Goal: Information Seeking & Learning: Learn about a topic

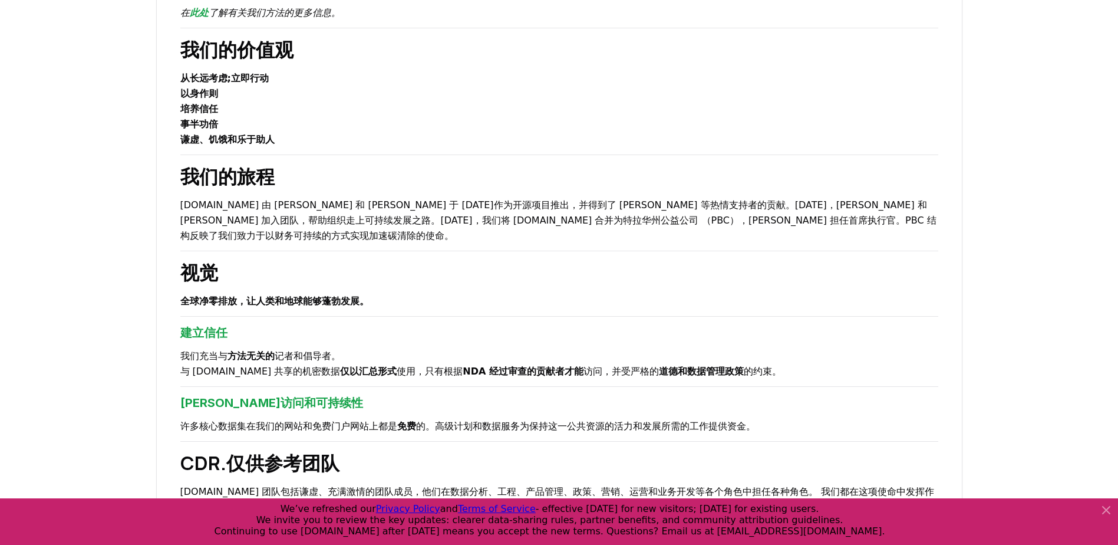
scroll to position [181, 0]
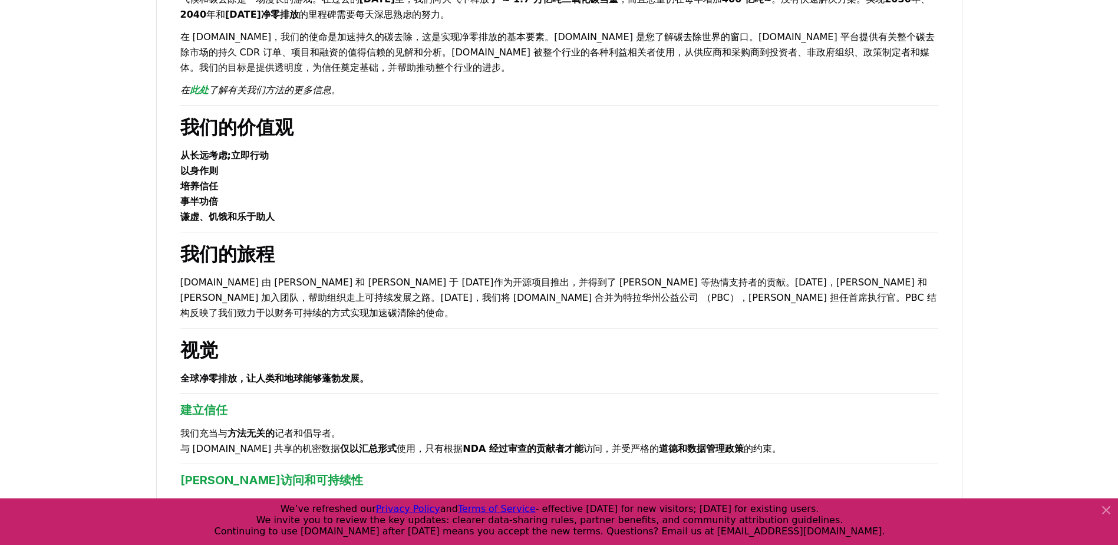
click at [777, 443] on div "关于我们 气候和碳去除是一场漫长的游戏。在过去的 200 年 里，我们向大气中释放 了 ≈ 1.7 万亿吨二氧化碳当量 ，而且总量仍在每年增加 400 亿吨≈…" at bounding box center [559, 453] width 807 height 1071
click at [411, 176] on p "以身作则" at bounding box center [559, 170] width 758 height 15
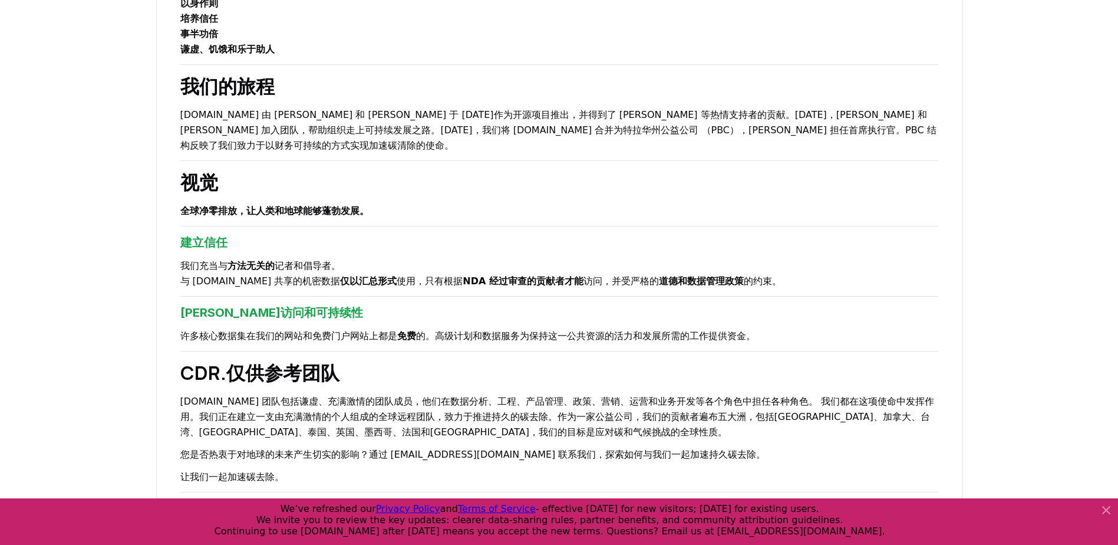
scroll to position [0, 0]
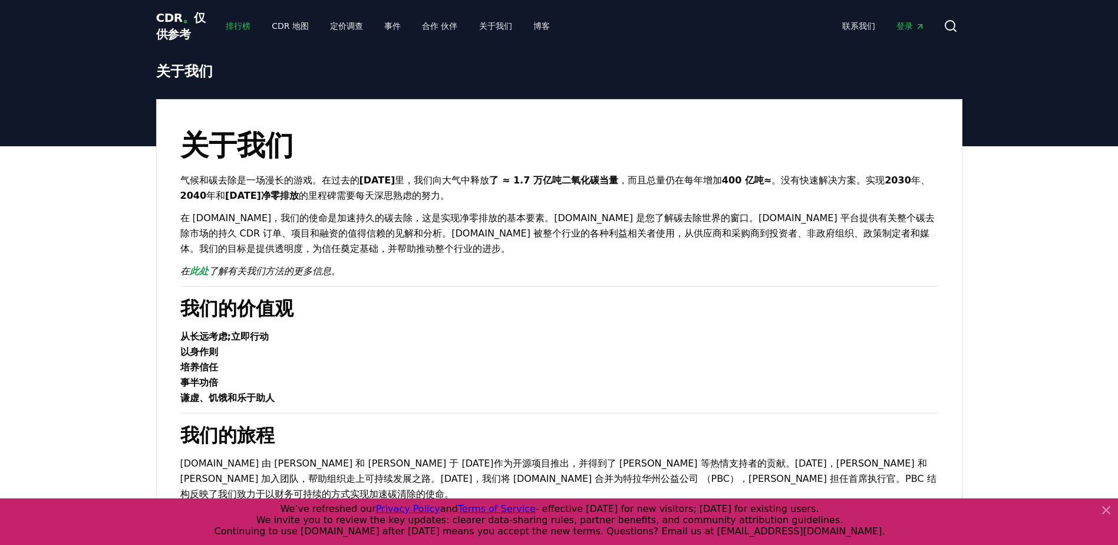
click at [251, 23] on link "排行榜" at bounding box center [238, 25] width 44 height 21
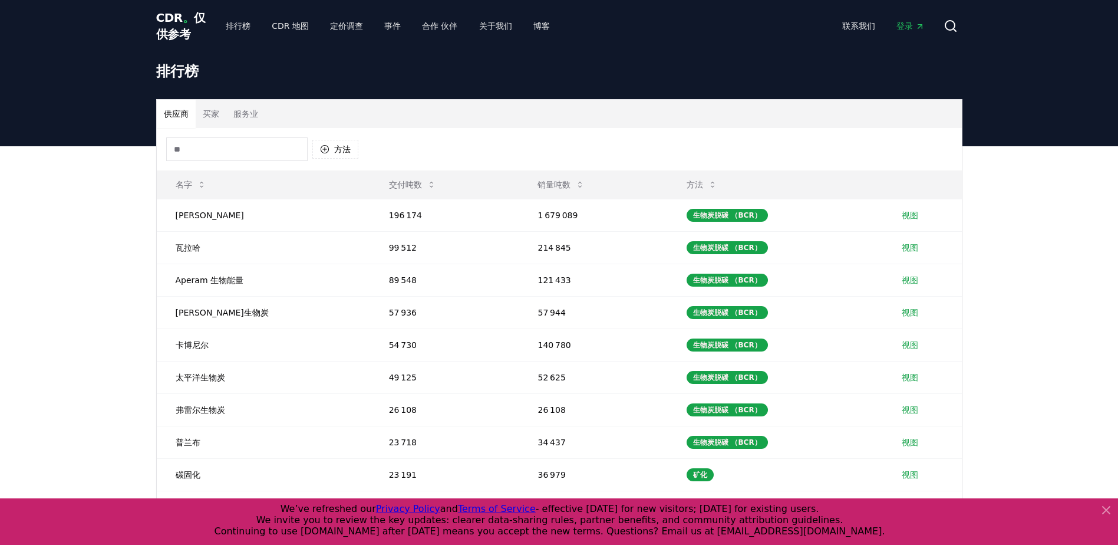
click at [166, 19] on span "CDR 。 仅供参考" at bounding box center [181, 26] width 50 height 31
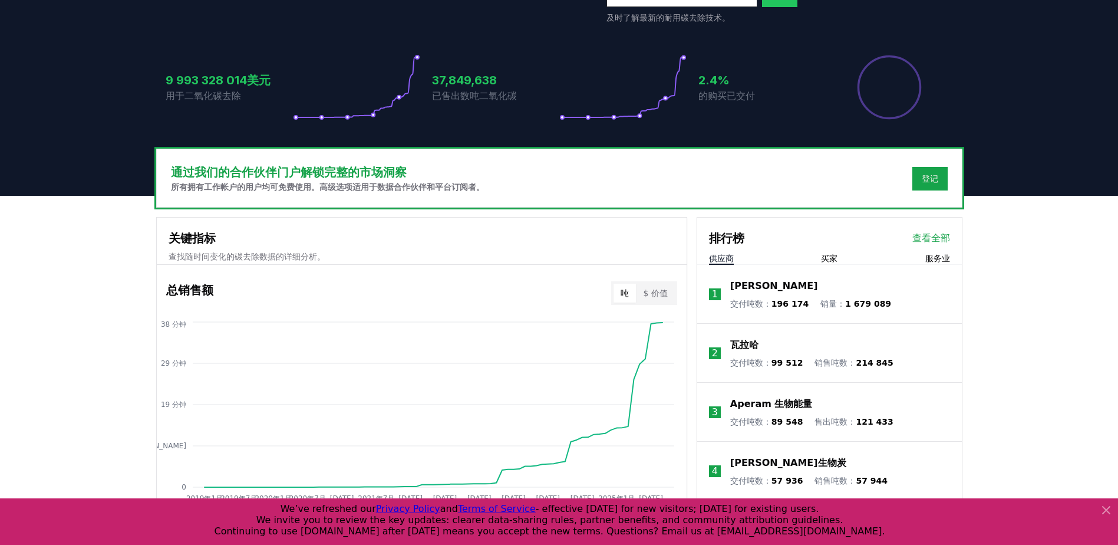
scroll to position [219, 0]
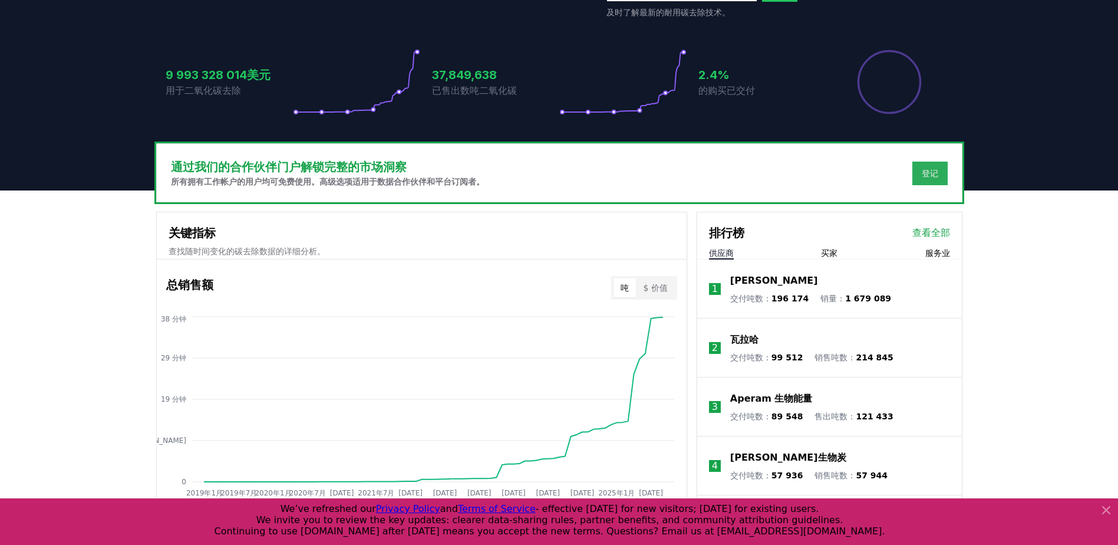
click at [929, 167] on button "登记" at bounding box center [930, 174] width 35 height 24
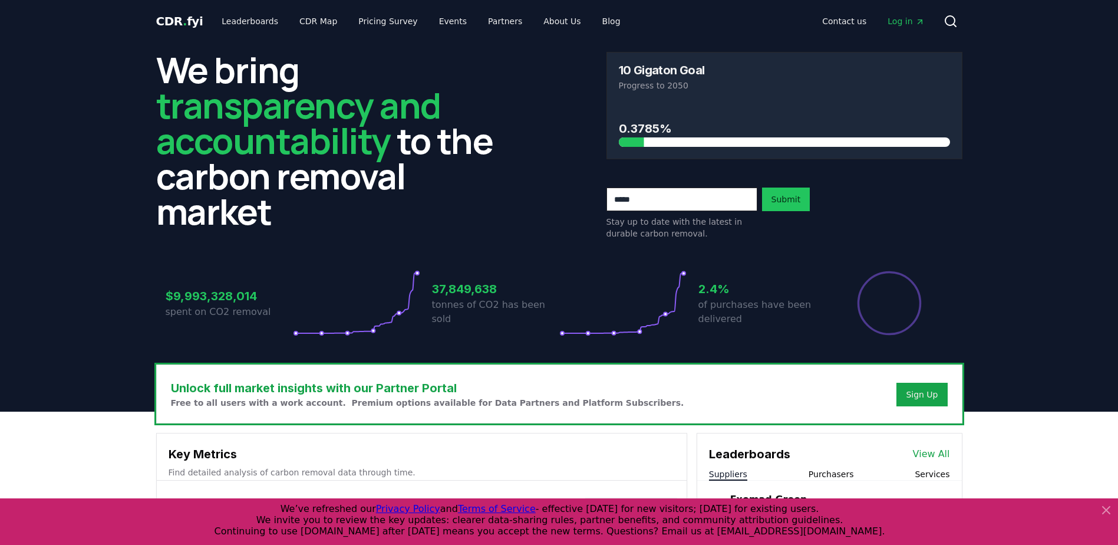
scroll to position [186, 0]
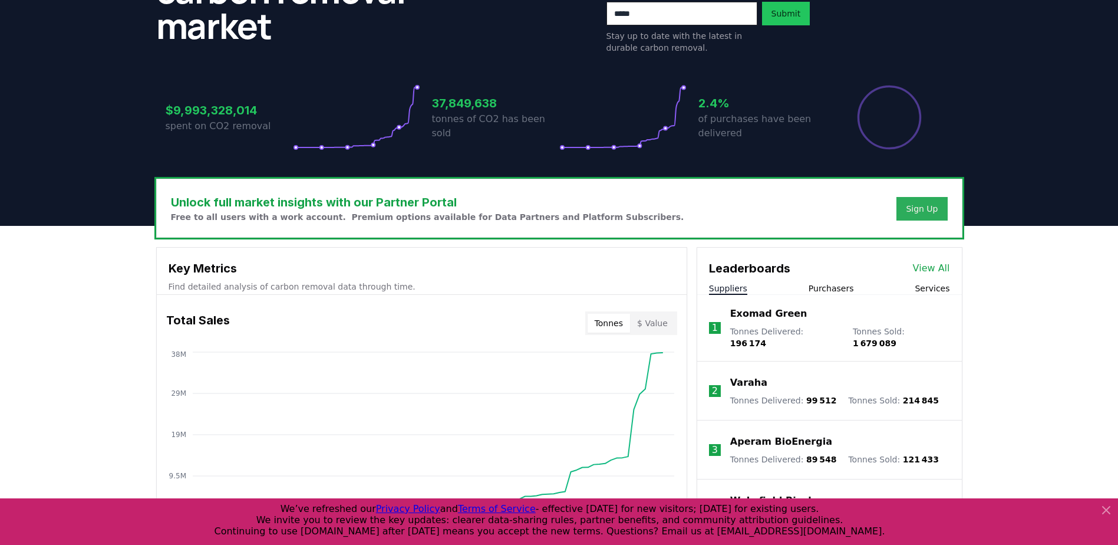
click at [916, 206] on div "Sign Up" at bounding box center [922, 209] width 32 height 12
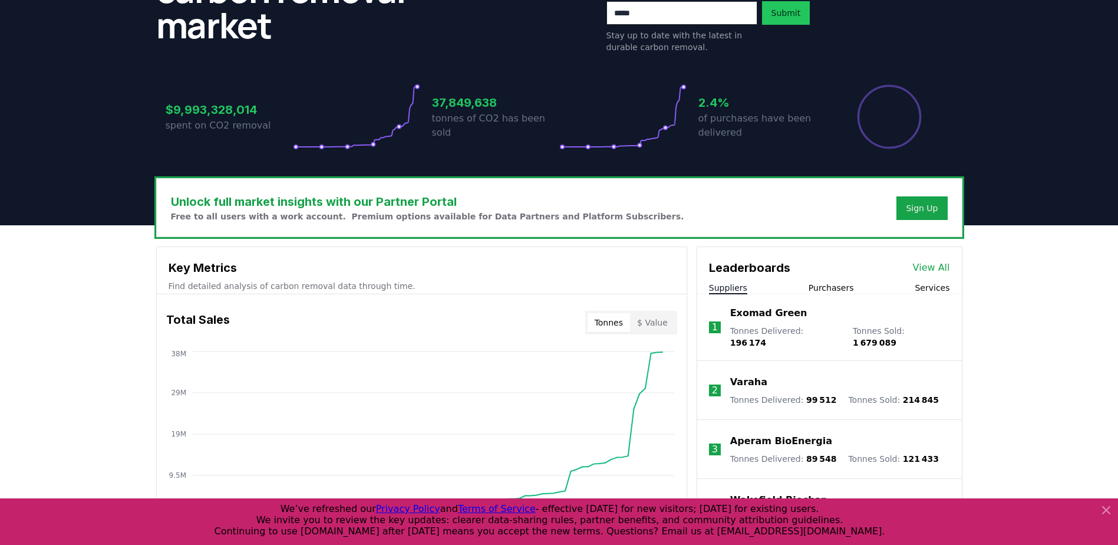
scroll to position [0, 0]
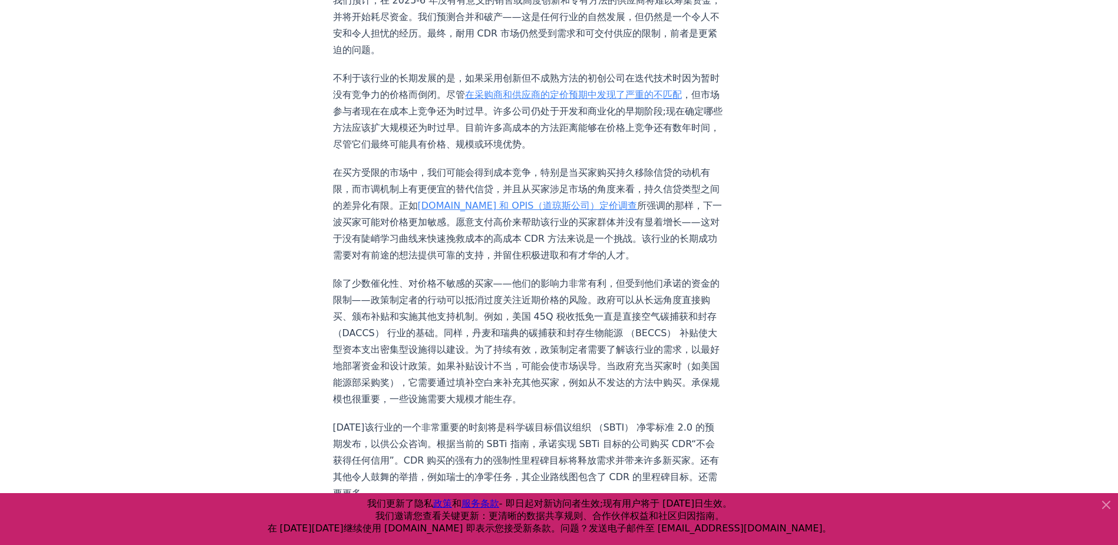
scroll to position [973, 0]
click at [655, 100] on link "在采购商和供应商的定价预期中发现了严重的不匹配" at bounding box center [573, 93] width 217 height 11
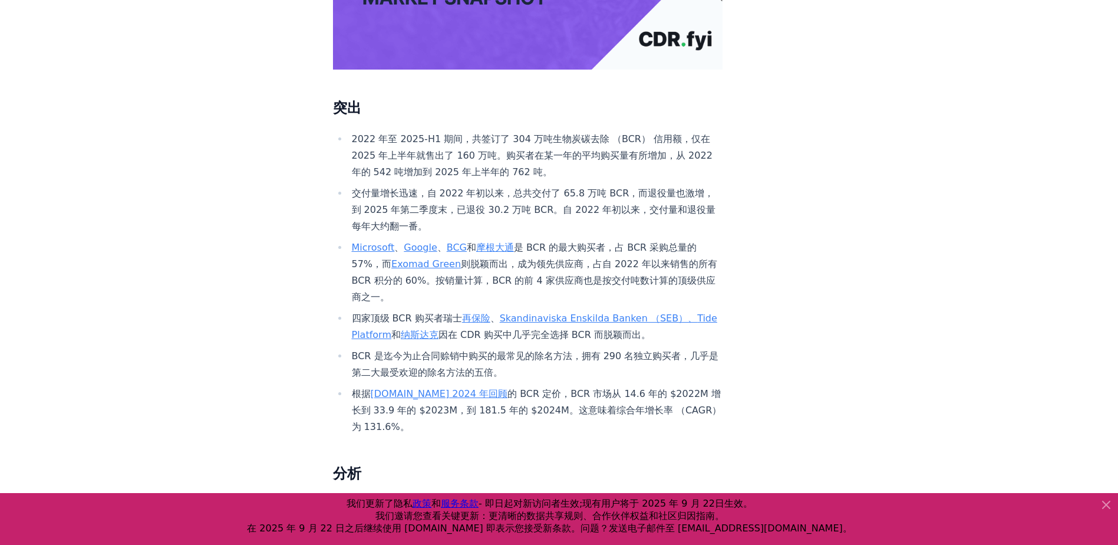
scroll to position [351, 0]
click at [412, 387] on link "[DOMAIN_NAME] 2024 年回顾" at bounding box center [439, 392] width 137 height 11
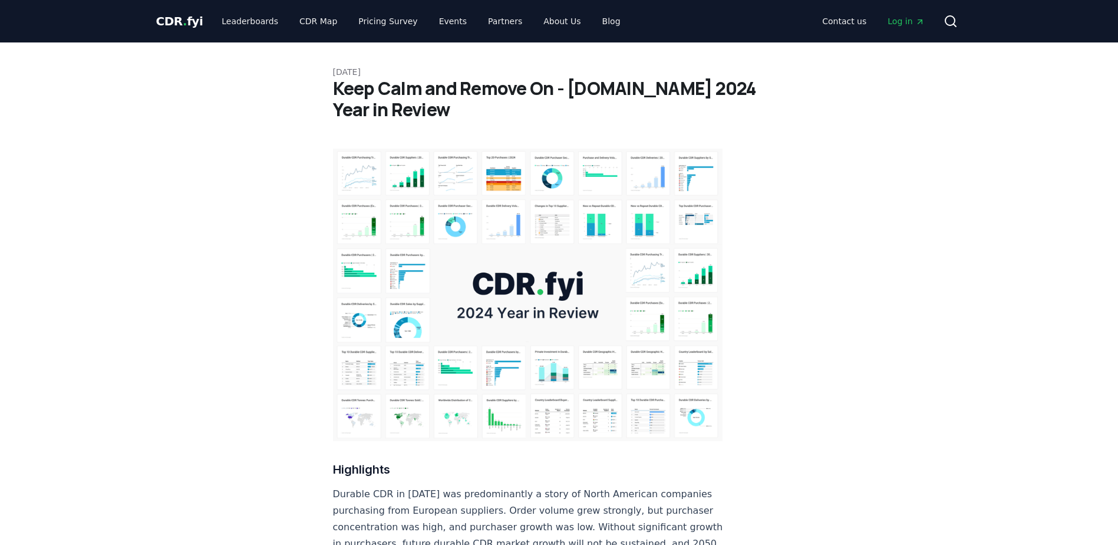
scroll to position [330, 0]
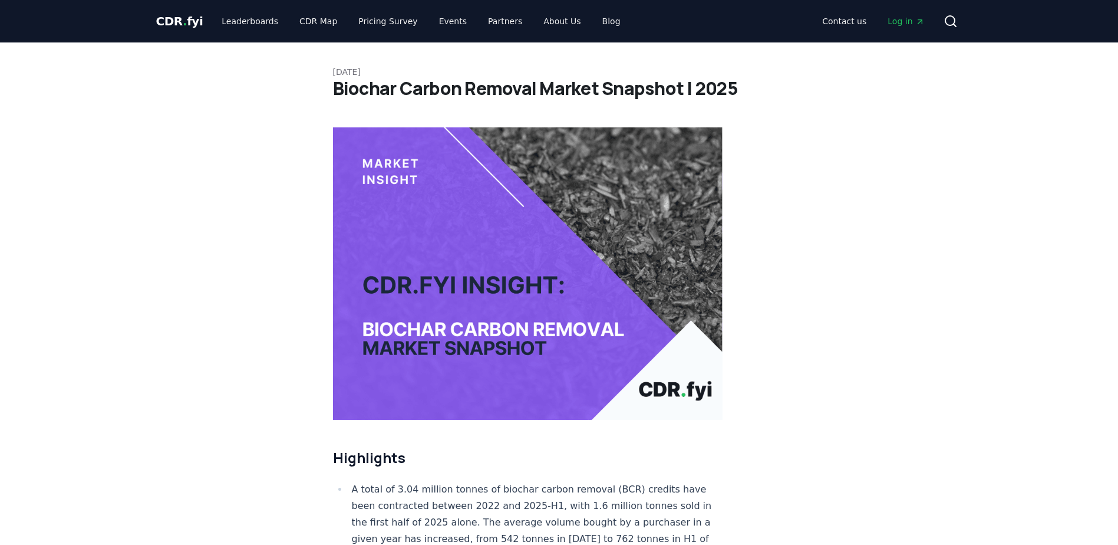
scroll to position [351, 0]
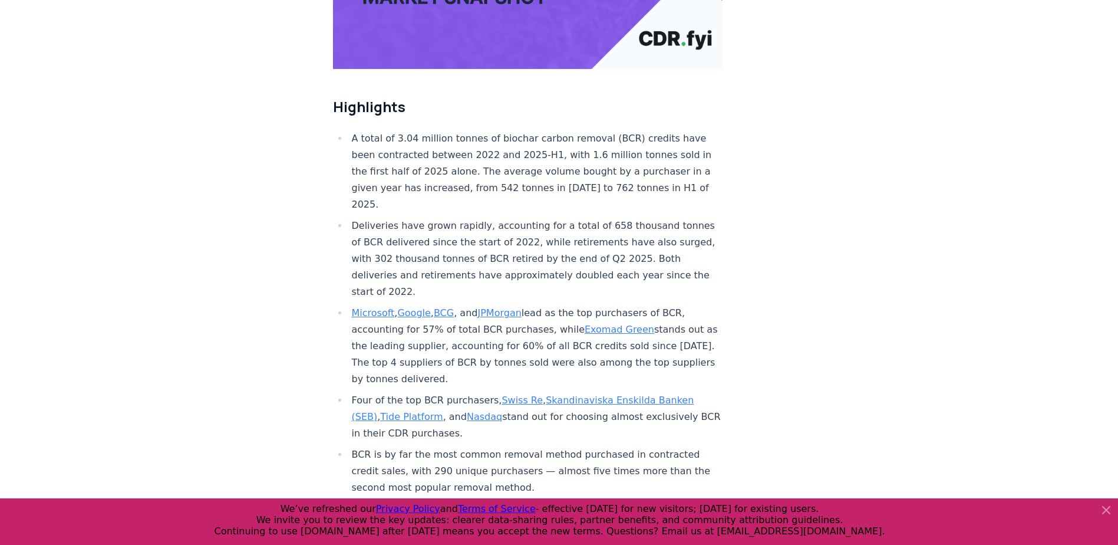
click at [372, 307] on link "Microsoft" at bounding box center [373, 312] width 43 height 11
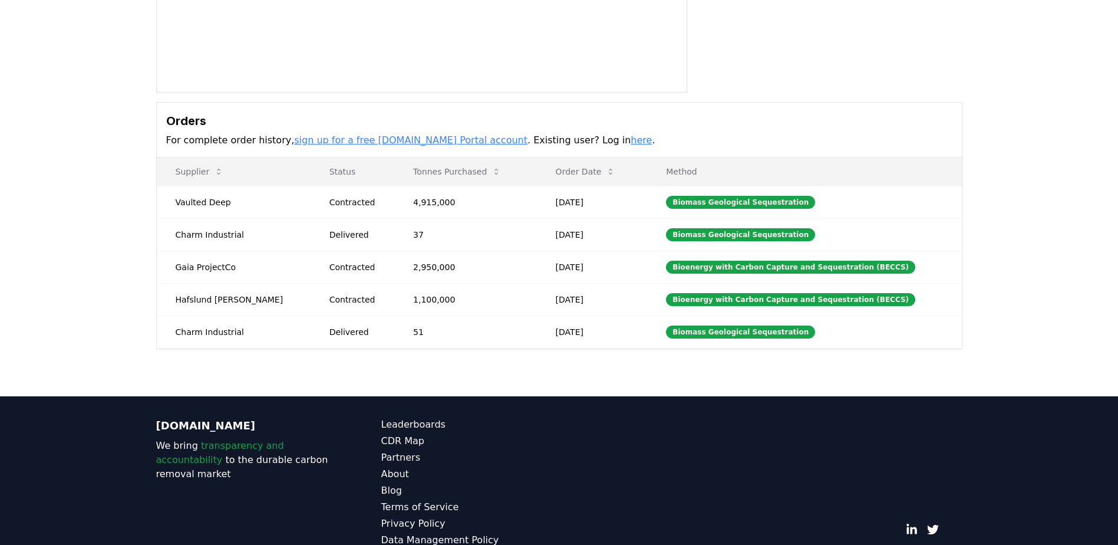
scroll to position [249, 0]
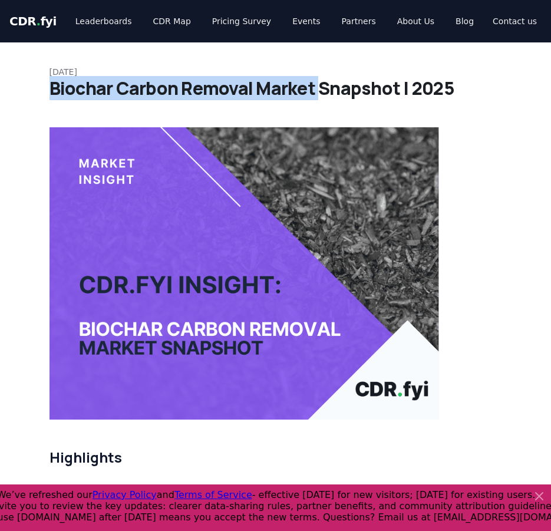
drag, startPoint x: 51, startPoint y: 87, endPoint x: 317, endPoint y: 88, distance: 265.3
click at [317, 88] on h1 "Biochar Carbon Removal Market Snapshot | 2025" at bounding box center [276, 88] width 453 height 21
copy h1 "Biochar Carbon Removal Market"
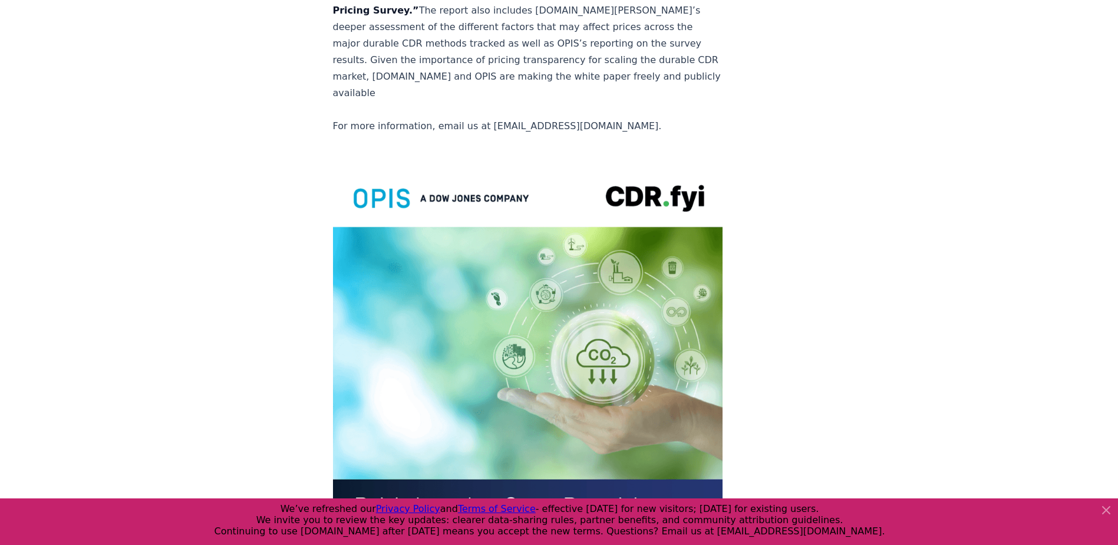
scroll to position [2319, 0]
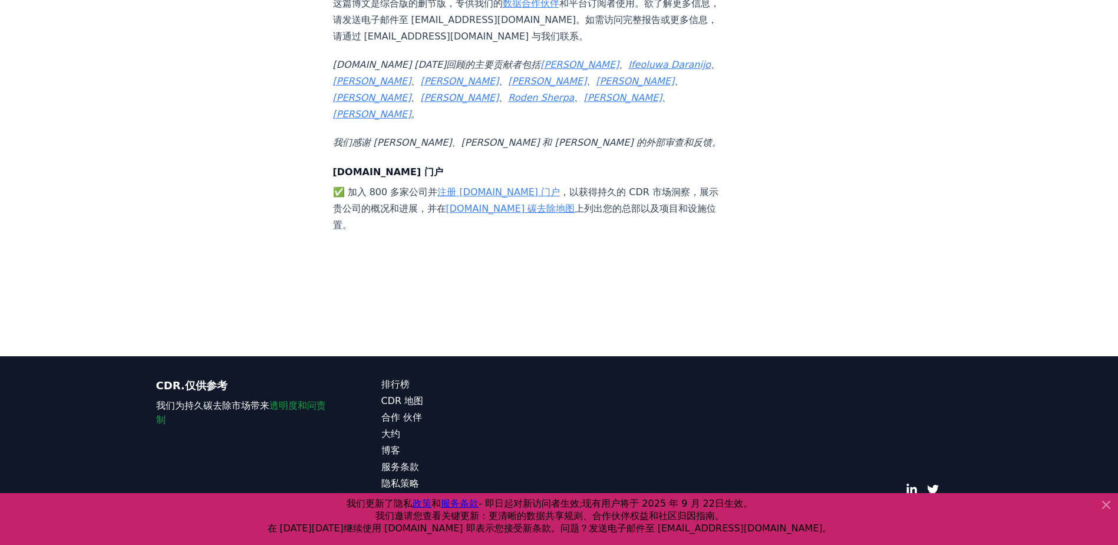
scroll to position [11034, 0]
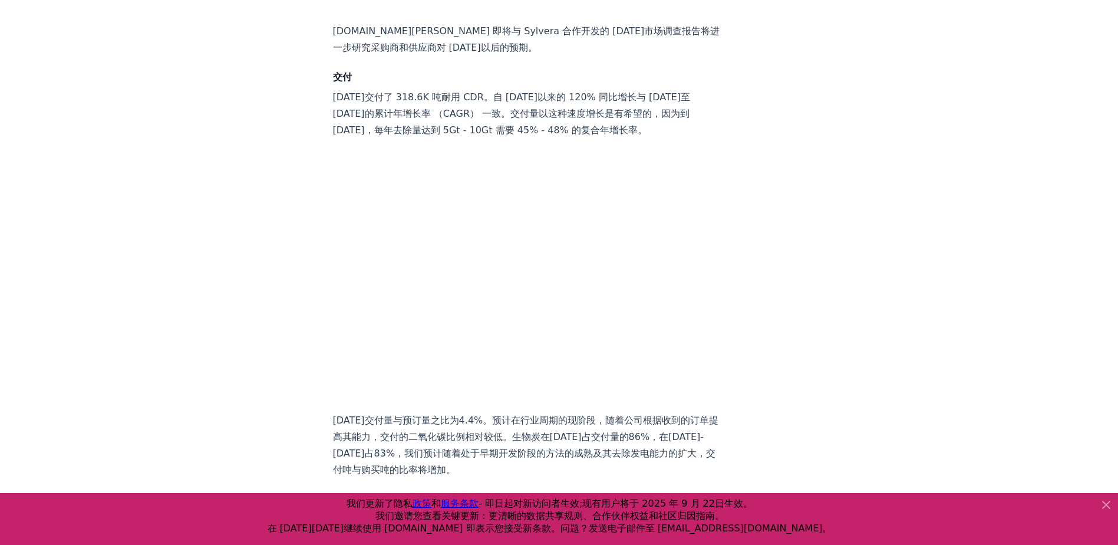
scroll to position [0, 0]
